Goal: Obtain resource: Download file/media

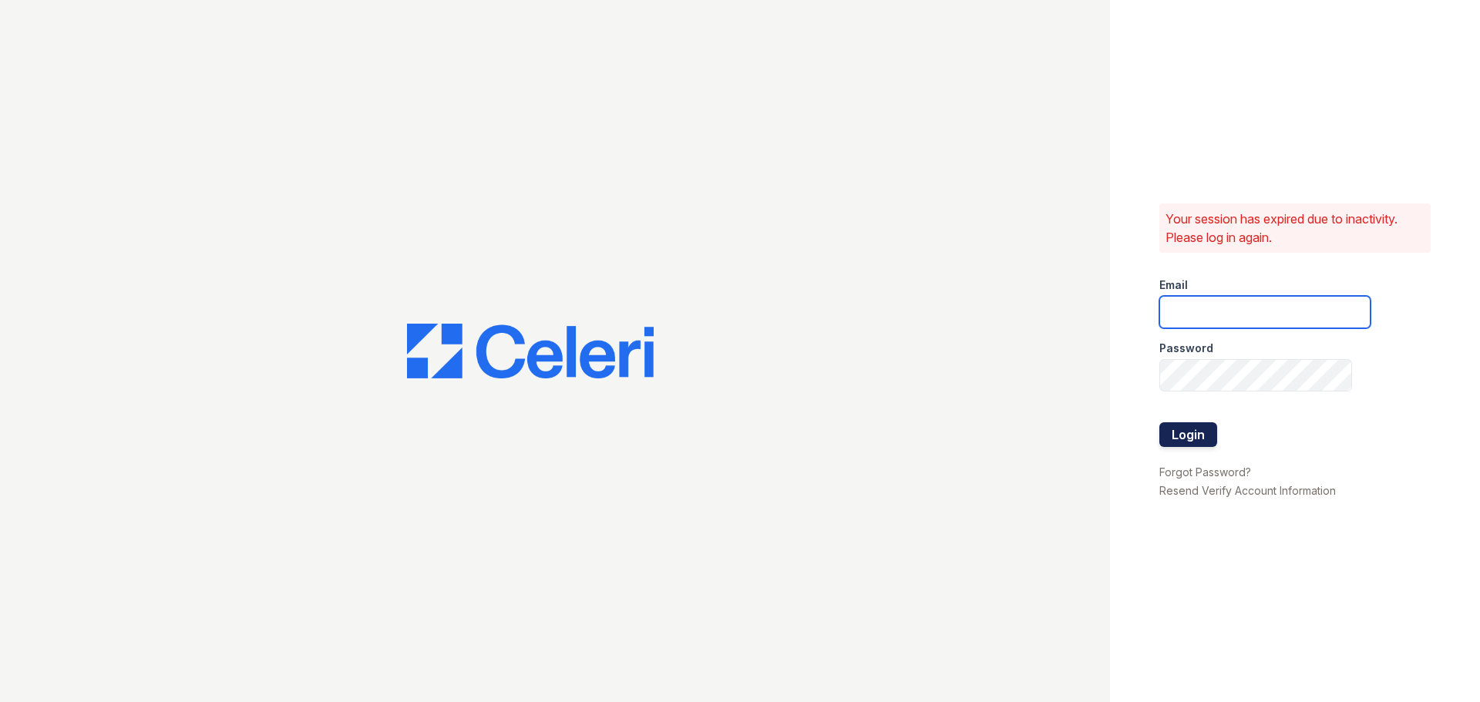
type input "[EMAIL_ADDRESS][DOMAIN_NAME]"
click at [1177, 425] on button "Login" at bounding box center [1188, 434] width 58 height 25
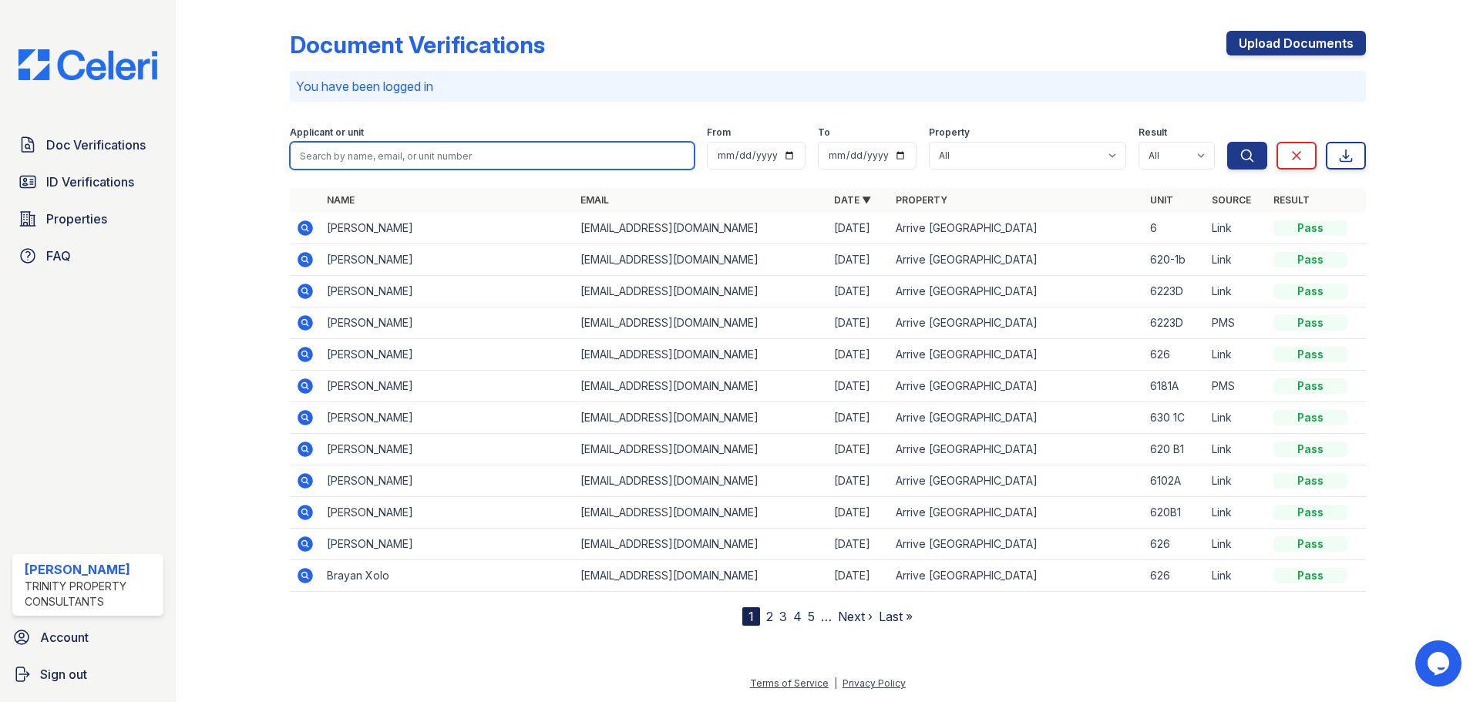
click at [373, 151] on input "search" at bounding box center [492, 156] width 405 height 28
type input "moog"
click at [1227, 142] on button "Search" at bounding box center [1247, 156] width 40 height 28
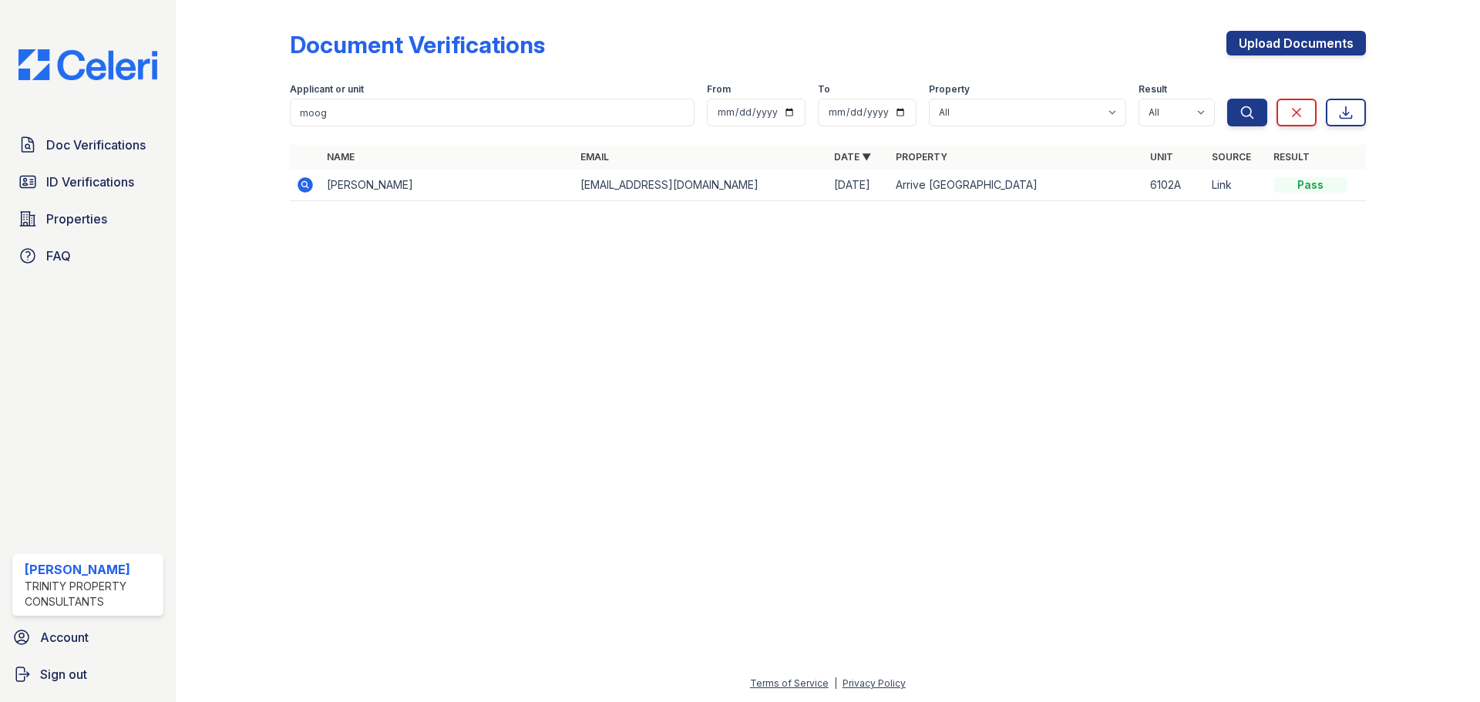
click at [308, 184] on icon at bounding box center [304, 184] width 15 height 15
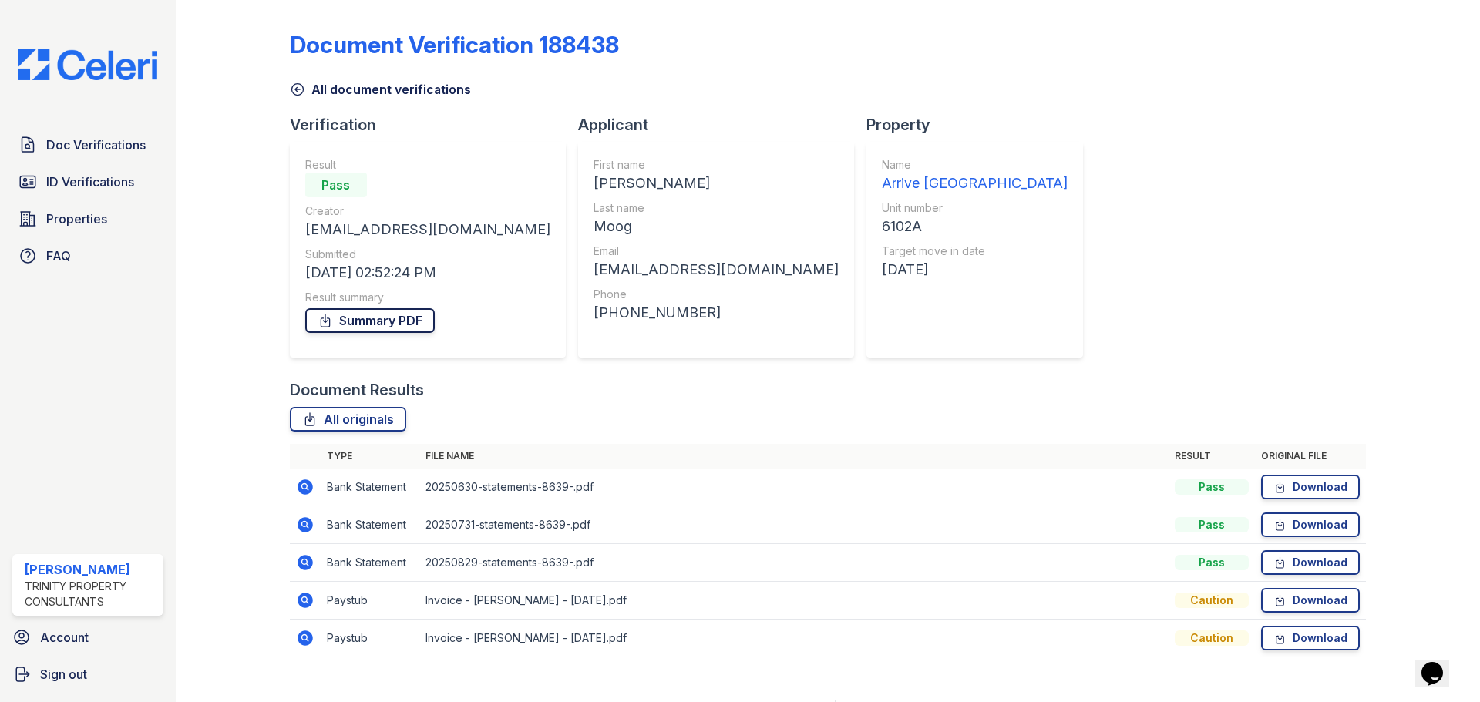
click at [355, 311] on link "Summary PDF" at bounding box center [369, 320] width 129 height 25
